Goal: Task Accomplishment & Management: Use online tool/utility

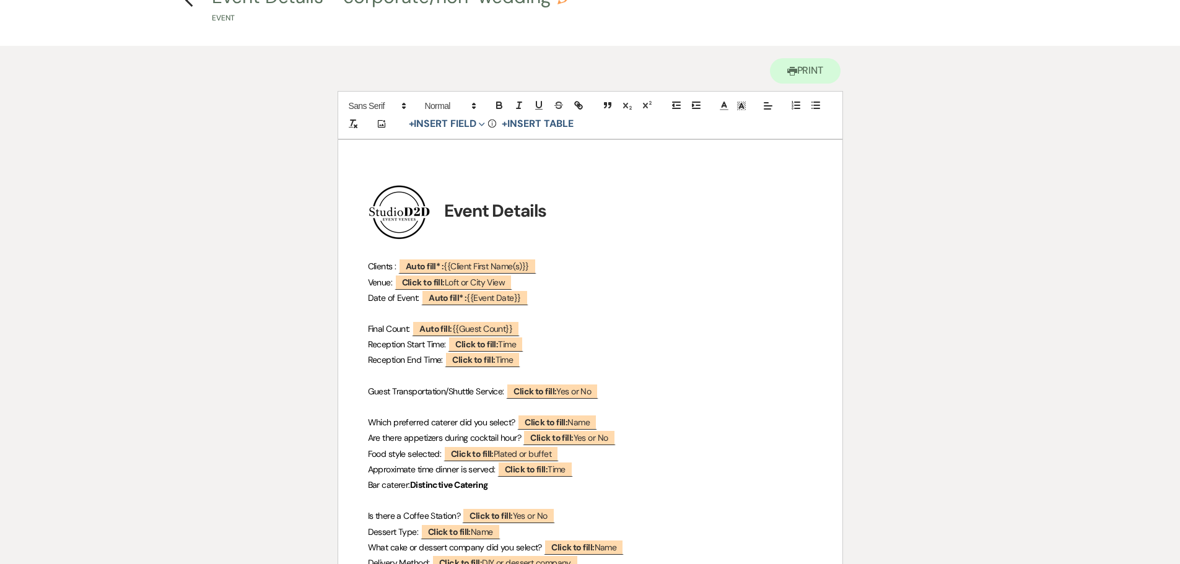
scroll to position [62, 0]
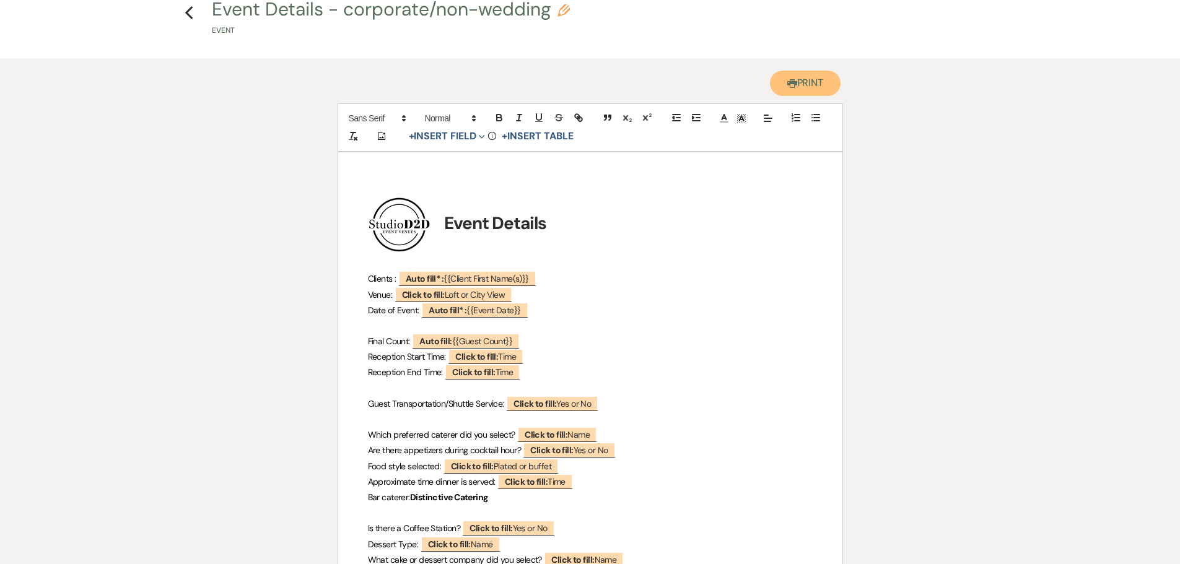
click at [805, 82] on button "Printer Print" at bounding box center [805, 83] width 71 height 25
drag, startPoint x: 190, startPoint y: 11, endPoint x: 436, endPoint y: 276, distance: 361.6
click at [190, 11] on icon "Previous" at bounding box center [189, 13] width 9 height 15
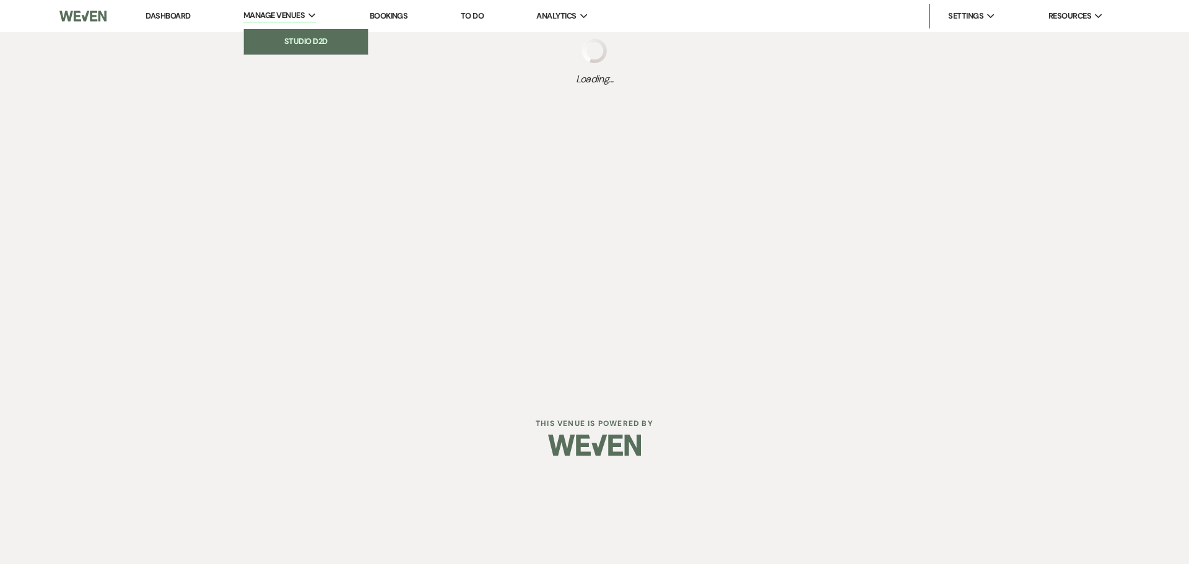
click at [310, 37] on li "Studio D2D" at bounding box center [306, 41] width 112 height 12
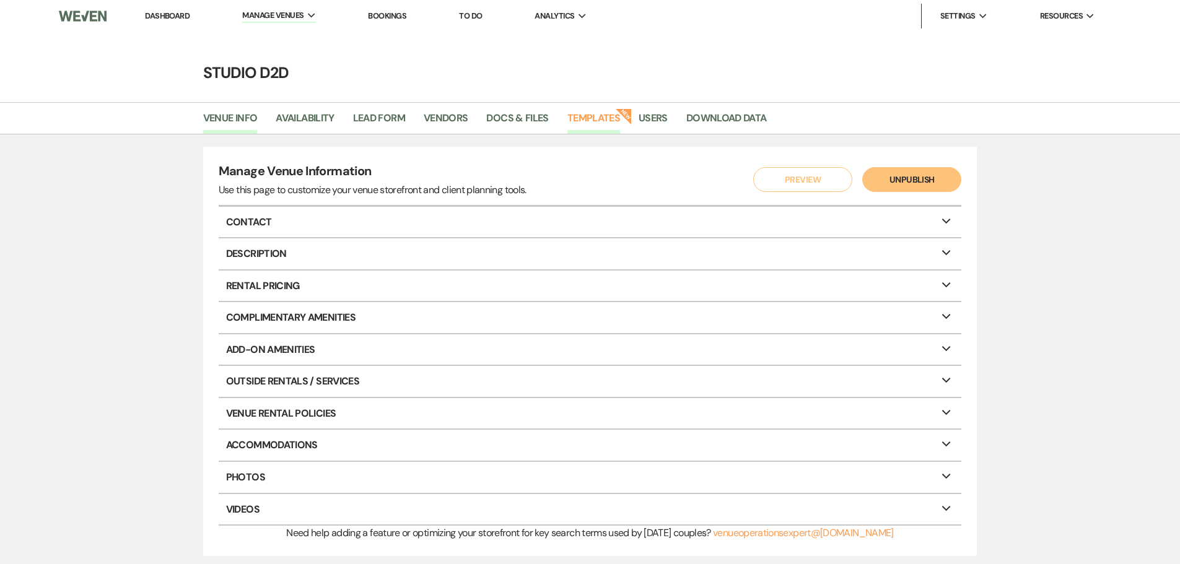
click at [593, 119] on link "Templates" at bounding box center [593, 122] width 53 height 24
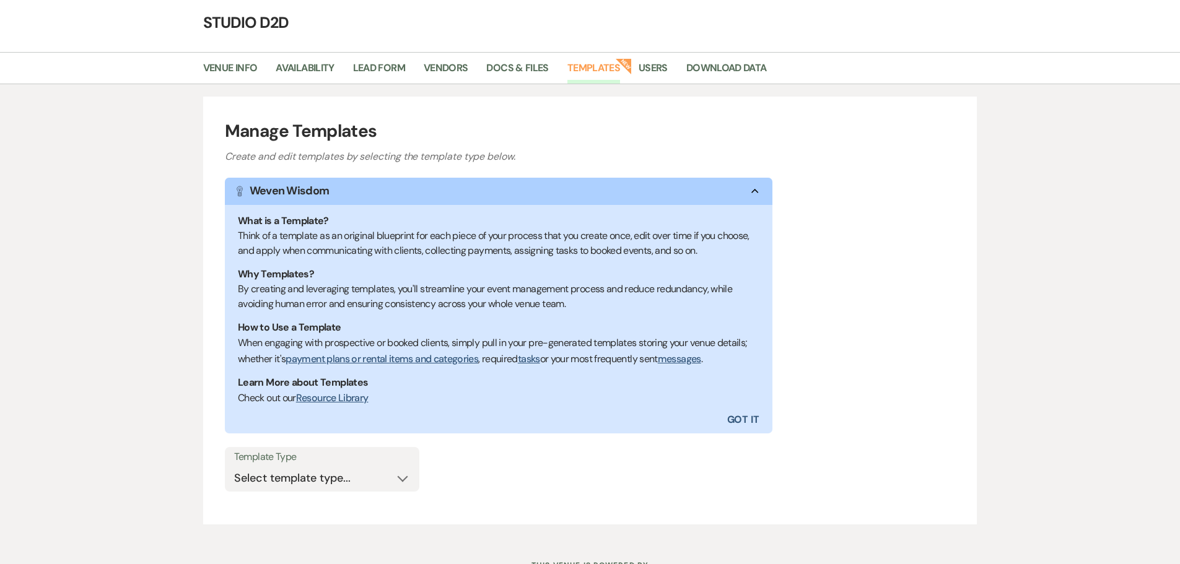
scroll to position [103, 0]
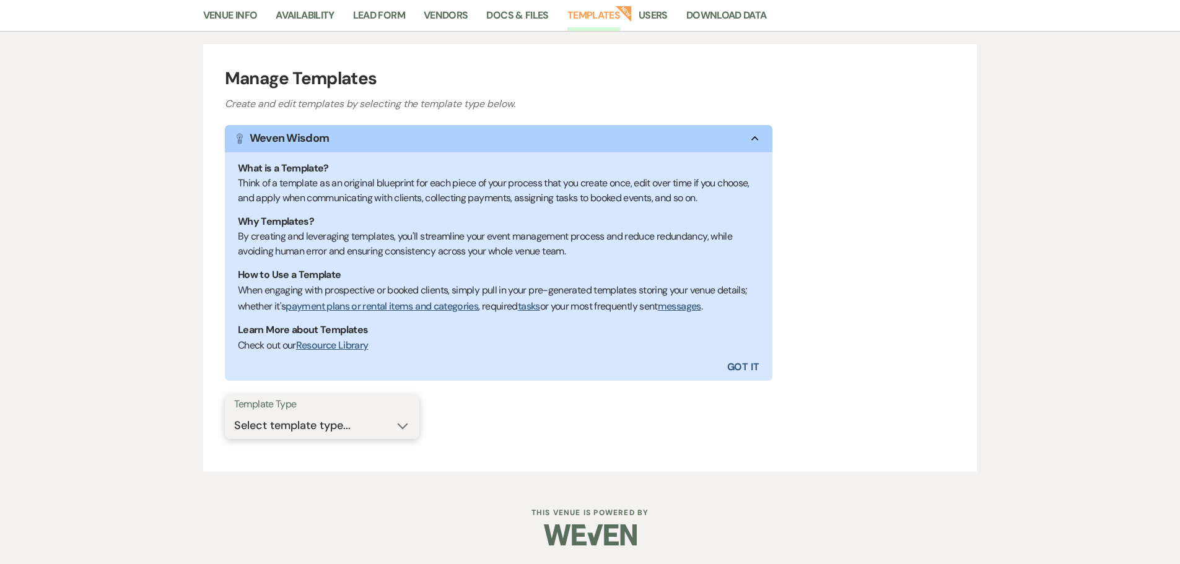
click at [351, 429] on select "Select template type... Task List Message Templates Payment Plan Inventory Item…" at bounding box center [322, 426] width 176 height 24
select select "Task List"
click at [234, 414] on select "Select template type... Task List Message Templates Payment Plan Inventory Item…" at bounding box center [322, 426] width 176 height 24
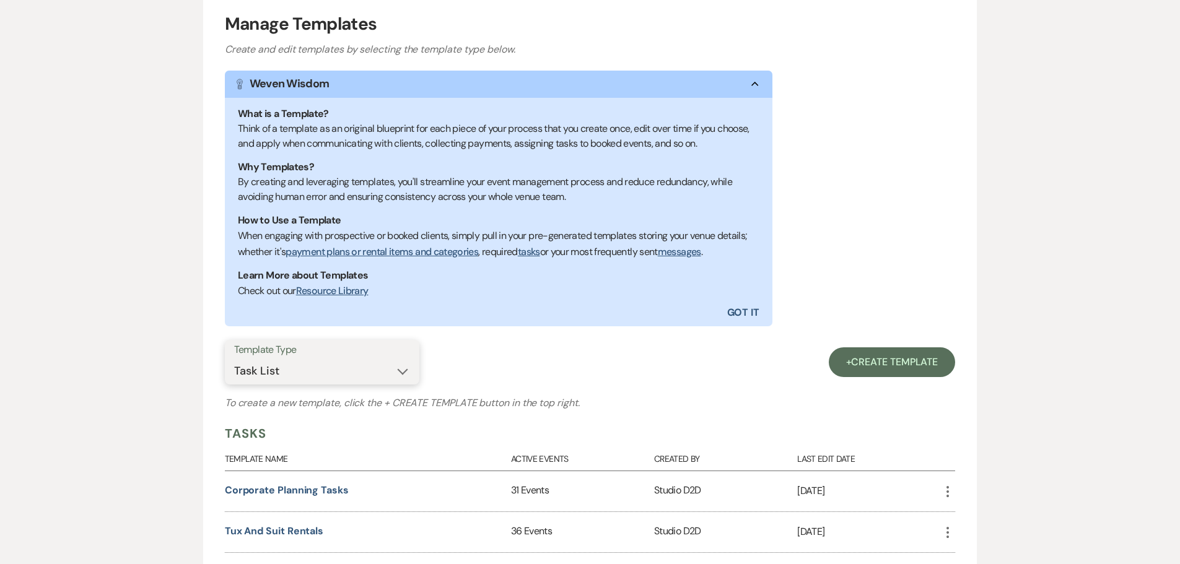
scroll to position [383, 0]
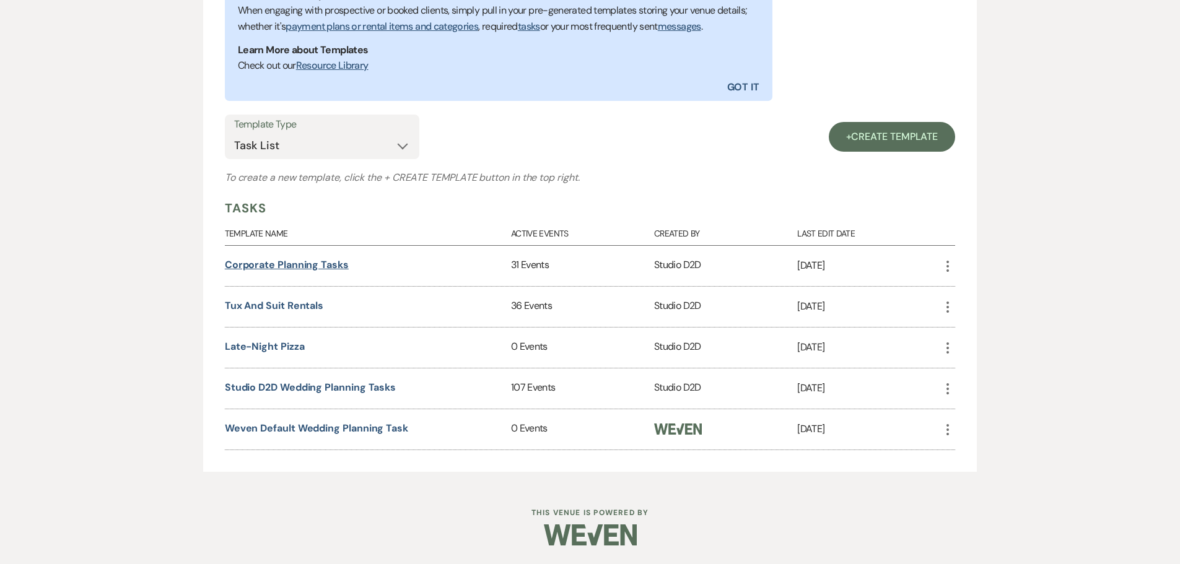
click at [318, 268] on link "Corporate Planning Tasks" at bounding box center [287, 264] width 124 height 13
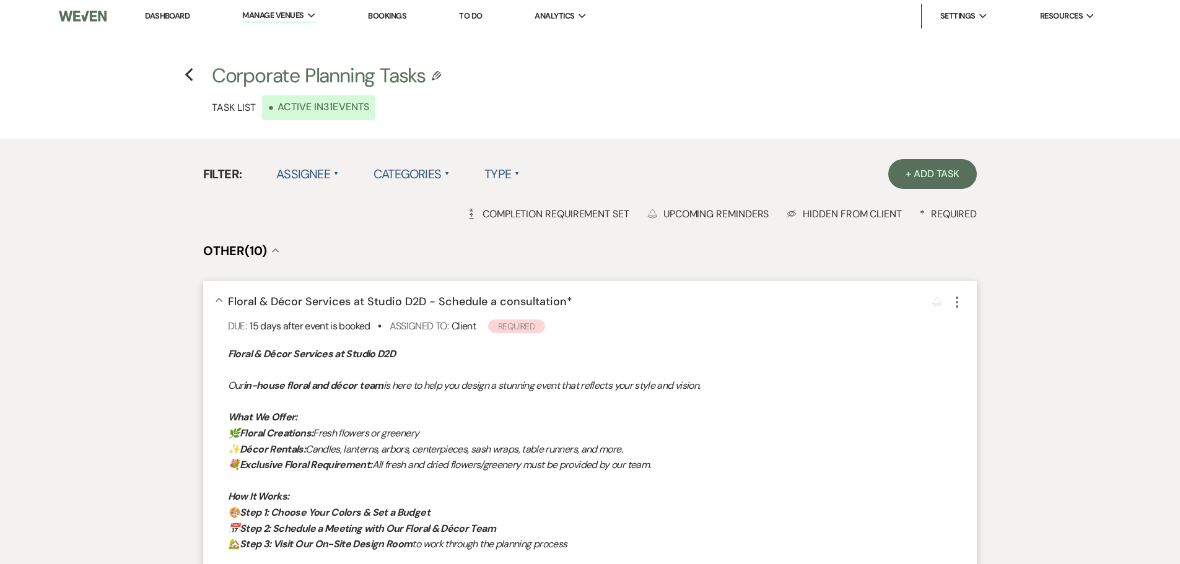
scroll to position [62, 0]
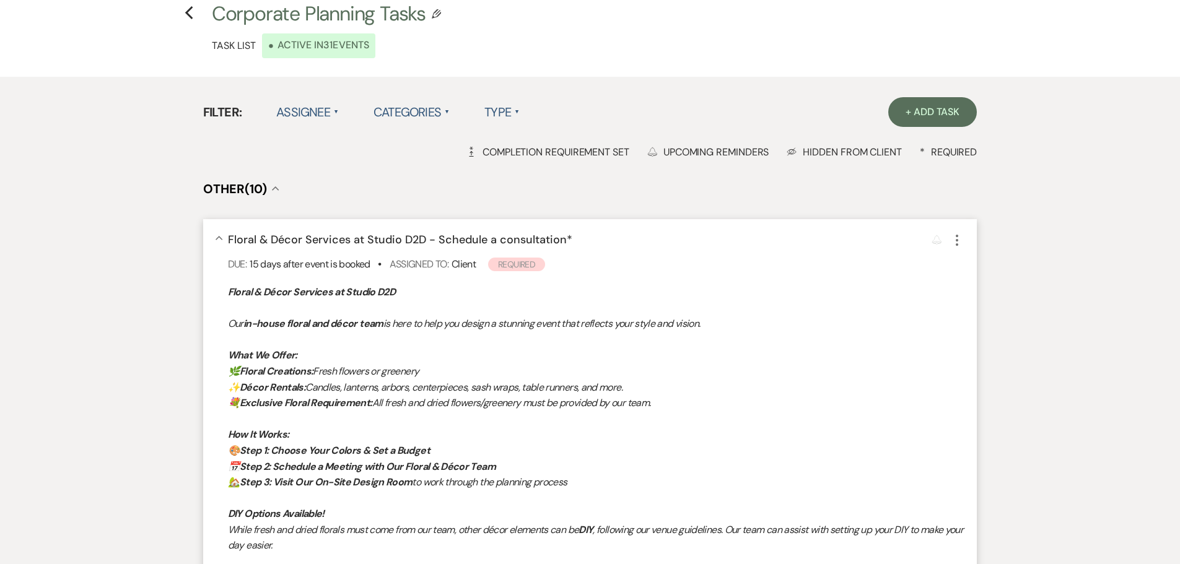
click at [352, 241] on span "Floral & Décor Services at Studio D2D - Schedule a consultation *" at bounding box center [400, 239] width 344 height 15
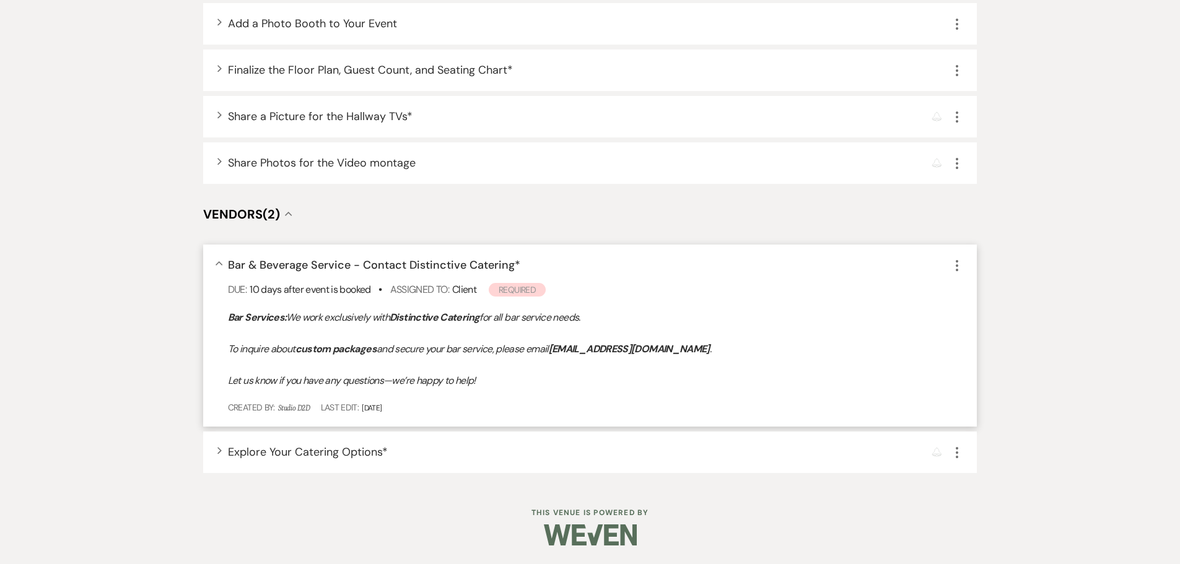
click at [450, 263] on span "Bar & Beverage Service - Contact Distinctive Catering *" at bounding box center [374, 265] width 292 height 15
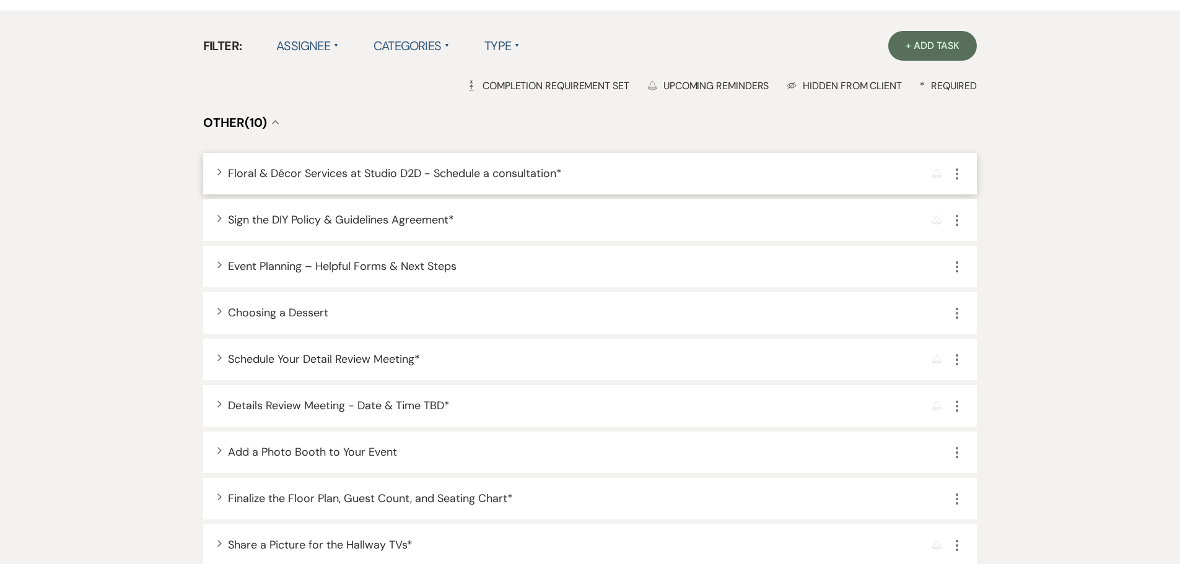
scroll to position [107, 0]
